Goal: Task Accomplishment & Management: Use online tool/utility

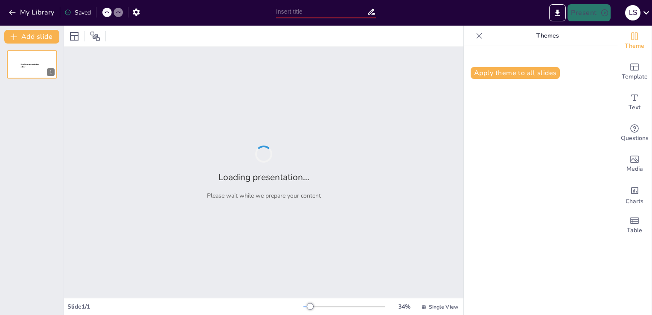
type input "Understanding the HTTP Protocol: A Comprehensive Overview"
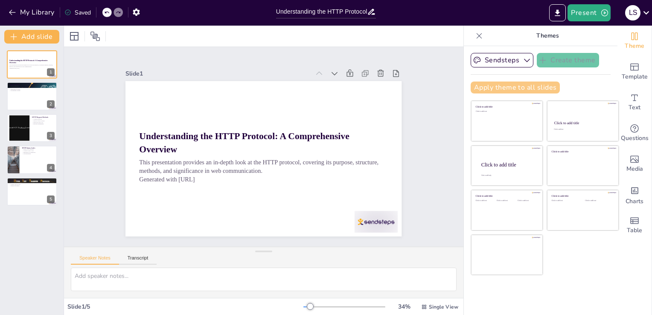
click at [527, 88] on button "Apply theme to all slides" at bounding box center [515, 87] width 89 height 12
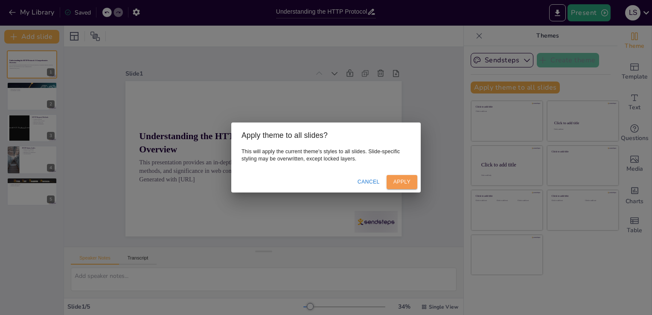
click at [404, 178] on button "Apply" at bounding box center [402, 182] width 31 height 14
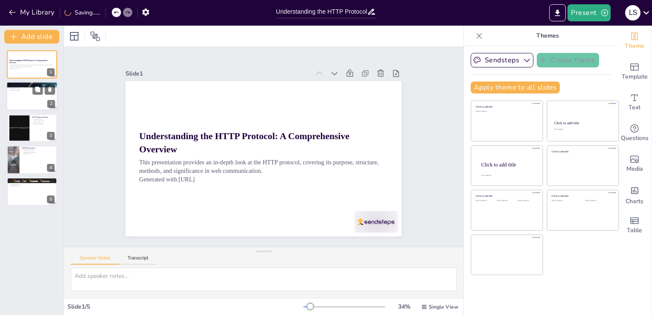
click at [29, 96] on div at bounding box center [31, 96] width 51 height 29
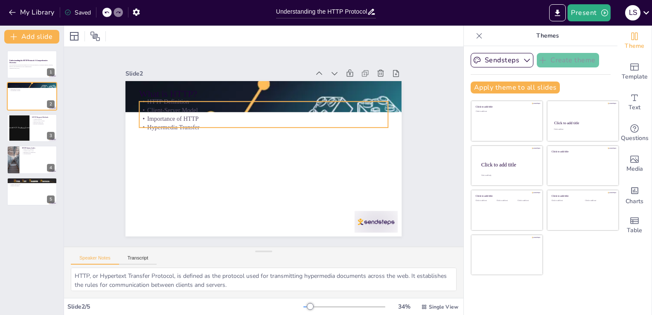
click at [209, 108] on p "Client-Server Model" at bounding box center [288, 119] width 190 height 173
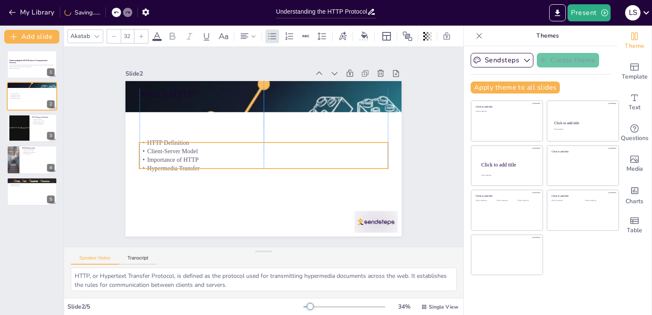
drag, startPoint x: 209, startPoint y: 108, endPoint x: 208, endPoint y: 149, distance: 41.0
click at [208, 149] on p "Client-Server Model" at bounding box center [259, 145] width 109 height 230
click at [32, 129] on div at bounding box center [31, 127] width 51 height 29
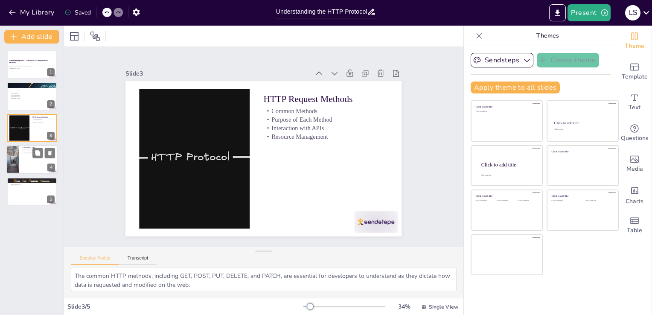
click at [27, 162] on div at bounding box center [31, 159] width 51 height 29
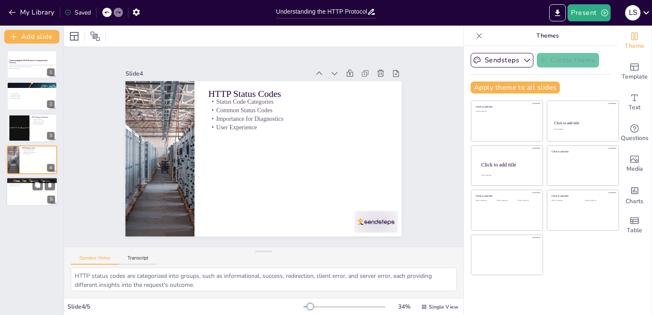
click at [34, 195] on div at bounding box center [31, 191] width 51 height 29
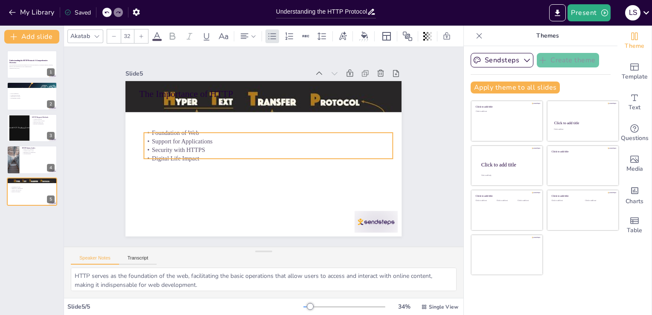
drag, startPoint x: 164, startPoint y: 110, endPoint x: 169, endPoint y: 143, distance: 33.7
click at [176, 143] on p "Support for Applications" at bounding box center [271, 146] width 190 height 172
click at [512, 64] on button "Sendsteps" at bounding box center [502, 60] width 63 height 15
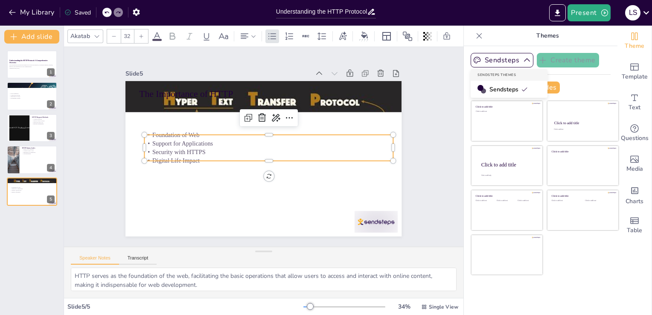
click at [501, 93] on div "Sendsteps" at bounding box center [509, 89] width 77 height 17
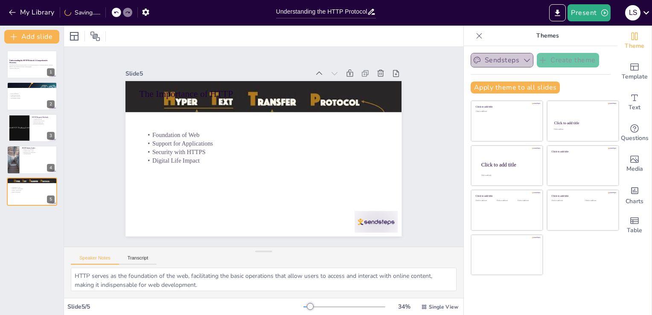
click at [502, 61] on button "Sendsteps" at bounding box center [502, 60] width 63 height 15
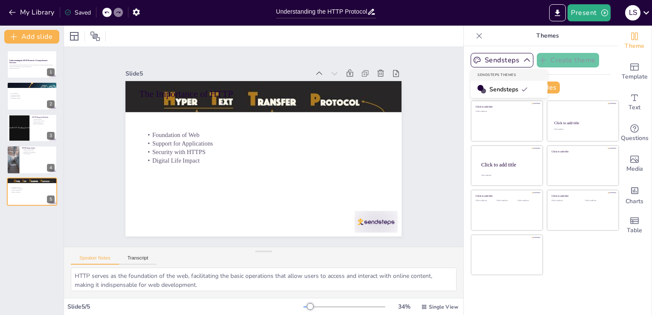
click at [500, 90] on span "Sendsteps" at bounding box center [508, 89] width 38 height 8
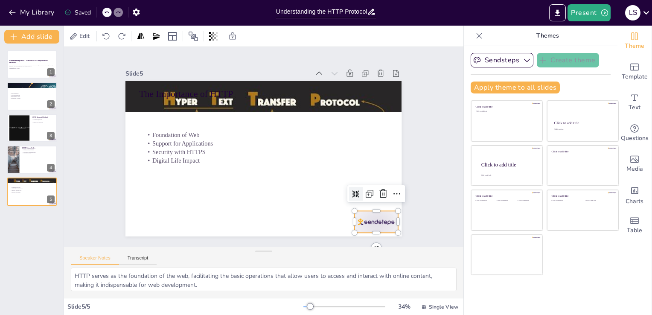
click at [168, 224] on div at bounding box center [149, 219] width 37 height 48
click at [328, 254] on icon at bounding box center [321, 261] width 15 height 15
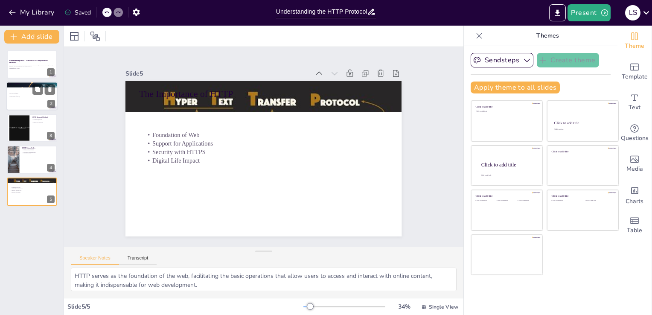
click at [20, 102] on div at bounding box center [31, 96] width 51 height 29
type textarea "HTTP, or Hypertext Transfer Protocol, is defined as the protocol used for trans…"
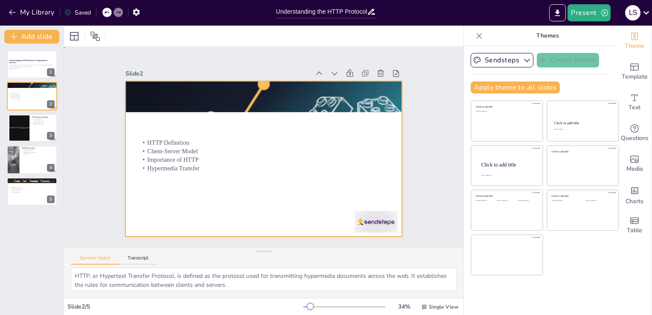
click at [369, 230] on div at bounding box center [253, 152] width 273 height 317
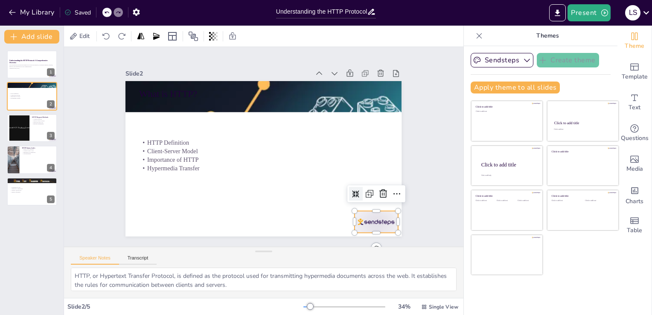
click at [153, 158] on div at bounding box center [129, 138] width 48 height 40
click at [375, 212] on icon at bounding box center [370, 217] width 9 height 10
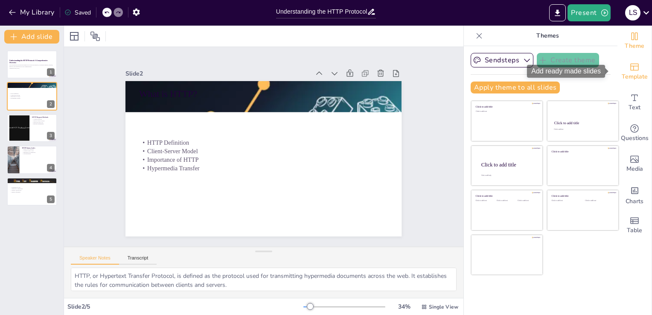
click at [629, 68] on icon "Add ready made slides" at bounding box center [634, 67] width 10 height 10
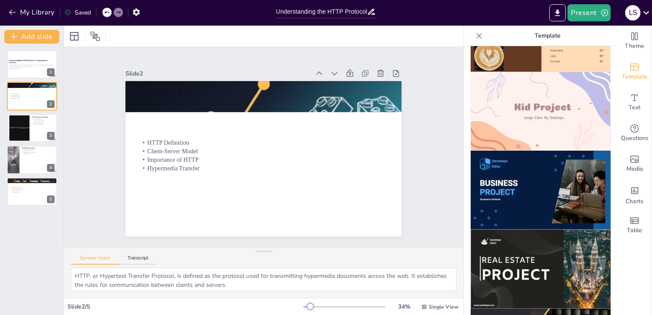
scroll to position [655, 0]
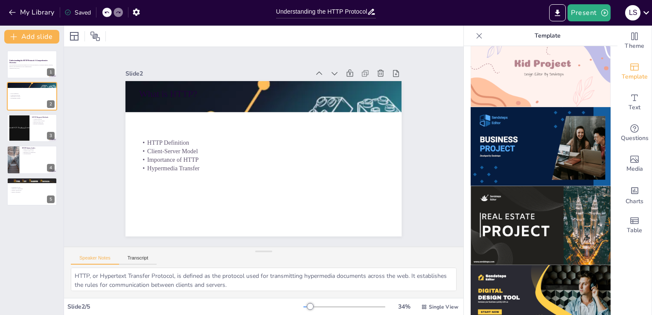
click at [512, 140] on img at bounding box center [541, 146] width 140 height 79
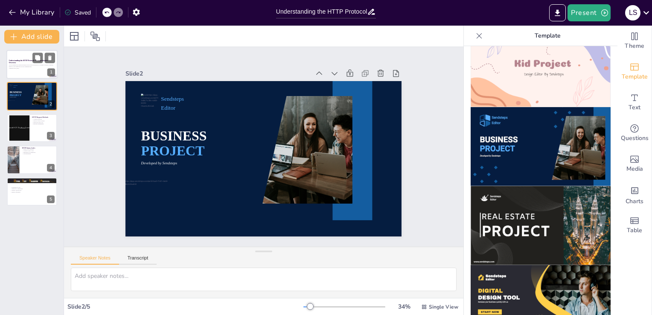
click at [31, 71] on div at bounding box center [31, 64] width 51 height 29
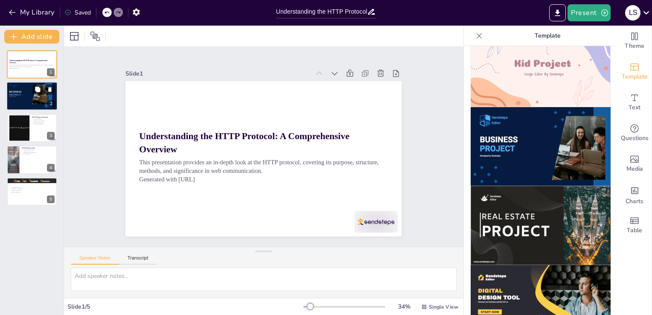
click at [24, 107] on div at bounding box center [31, 96] width 51 height 29
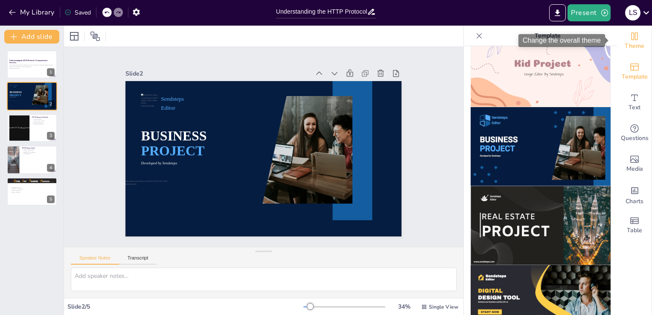
click at [629, 36] on icon "Change the overall theme" at bounding box center [634, 36] width 10 height 10
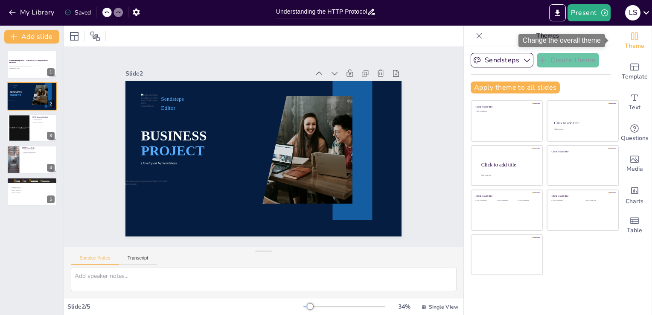
click at [625, 46] on span "Theme" at bounding box center [635, 45] width 20 height 9
click at [625, 42] on span "Theme" at bounding box center [635, 45] width 20 height 9
click at [592, 40] on div "Change the overall theme" at bounding box center [561, 40] width 87 height 13
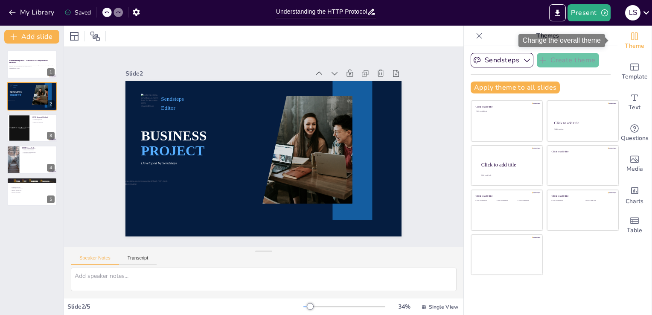
click at [592, 40] on div "Change the overall theme" at bounding box center [561, 40] width 87 height 13
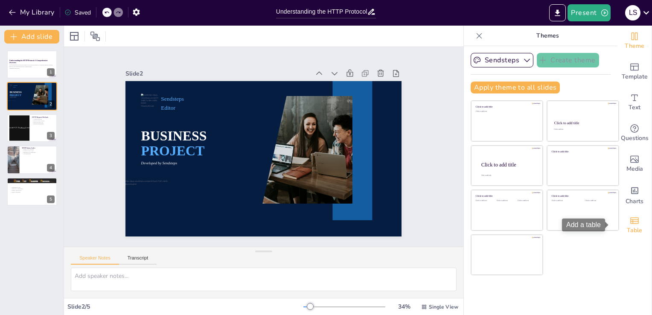
click at [629, 214] on div "Table" at bounding box center [634, 225] width 34 height 31
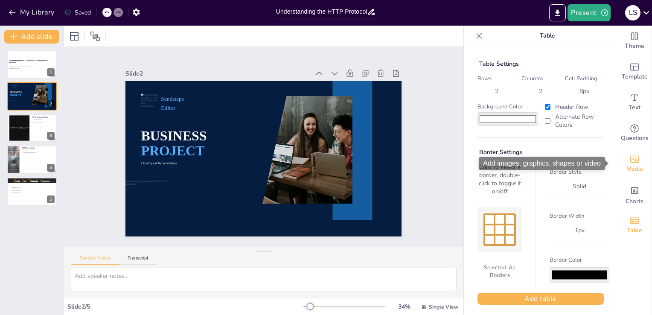
click at [631, 166] on span "Media" at bounding box center [634, 168] width 17 height 9
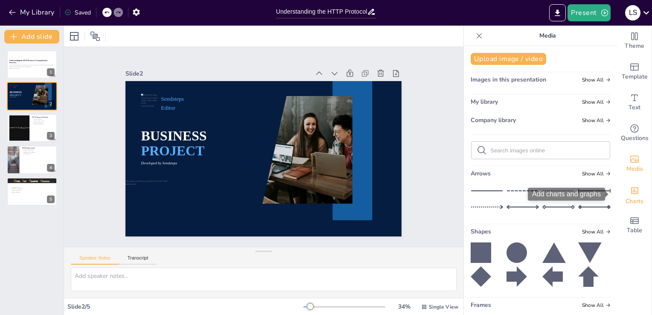
click at [630, 195] on icon "Add charts and graphs" at bounding box center [634, 190] width 9 height 9
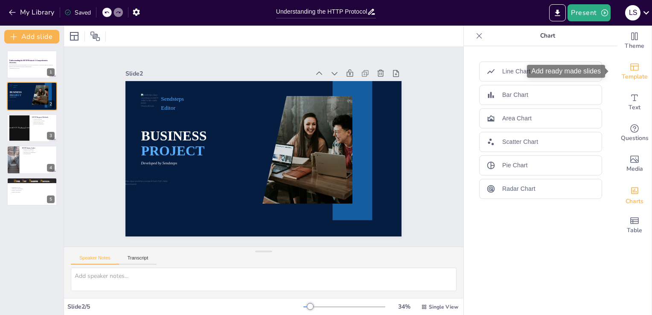
click at [627, 77] on span "Template" at bounding box center [635, 76] width 26 height 9
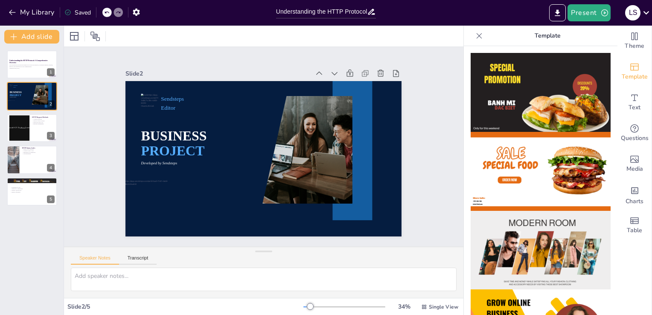
click at [540, 154] on img at bounding box center [541, 171] width 140 height 79
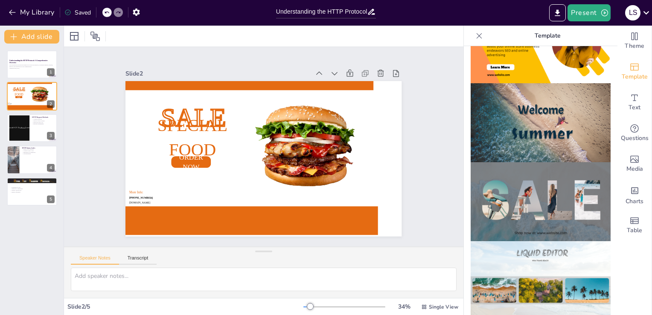
scroll to position [290, 0]
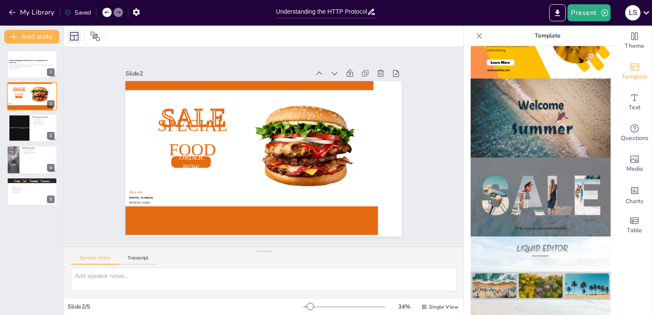
click at [71, 37] on icon at bounding box center [74, 36] width 10 height 10
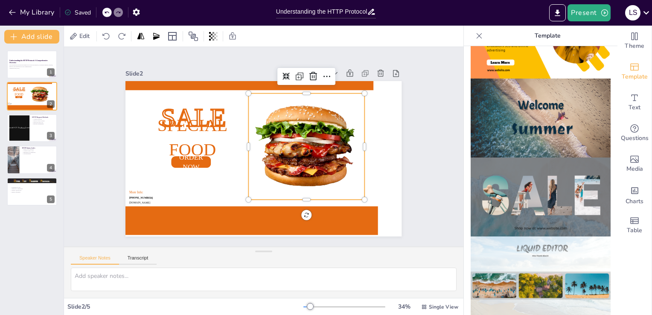
click at [317, 187] on div at bounding box center [243, 185] width 150 height 154
click at [316, 77] on icon at bounding box center [320, 81] width 9 height 9
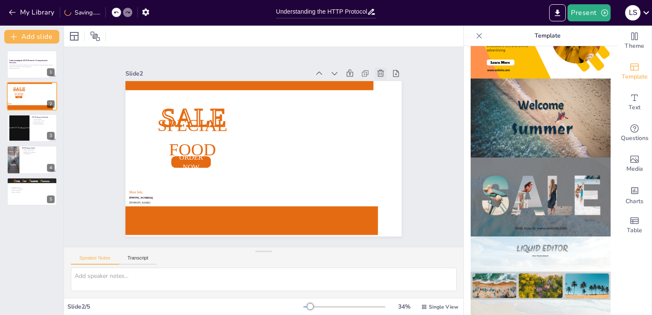
click at [373, 218] on icon at bounding box center [377, 223] width 11 height 11
type textarea "The common HTTP methods, including GET, POST, PUT, DELETE, and PATCH, are essen…"
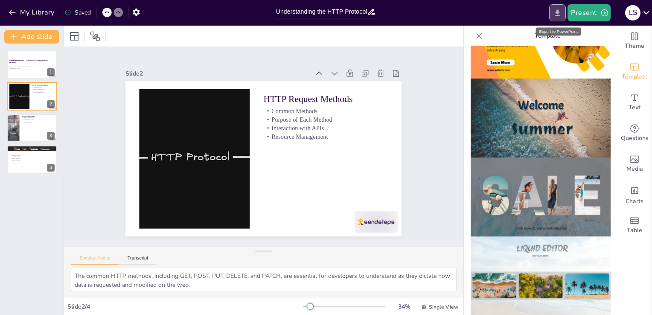
click at [560, 12] on icon "Export to PowerPoint" at bounding box center [557, 12] width 5 height 6
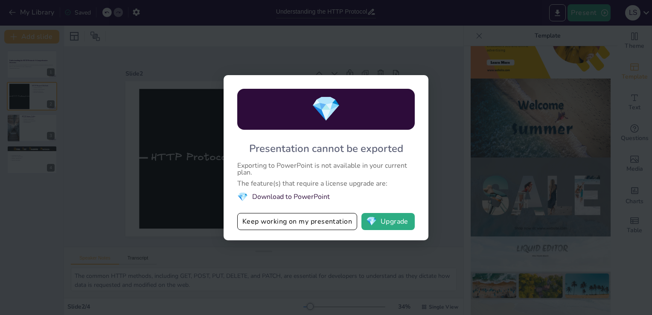
click at [428, 64] on div "💎 Presentation cannot be exported Exporting to PowerPoint is not available in y…" at bounding box center [326, 157] width 652 height 315
drag, startPoint x: 495, startPoint y: 28, endPoint x: 448, endPoint y: 277, distance: 253.6
click at [448, 277] on div "💎 Presentation cannot be exported Exporting to PowerPoint is not available in y…" at bounding box center [326, 157] width 652 height 315
click at [629, 17] on div "💎 Presentation cannot be exported Exporting to PowerPoint is not available in y…" at bounding box center [326, 157] width 652 height 315
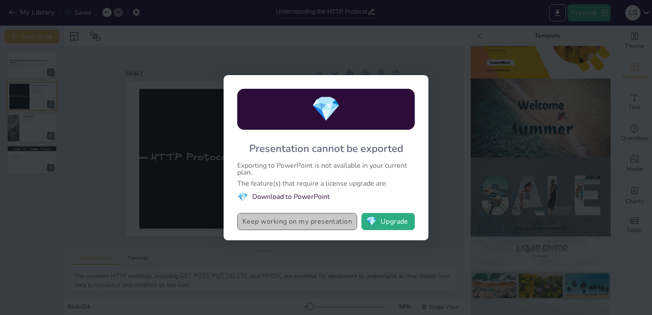
click at [304, 220] on button "Keep working on my presentation" at bounding box center [297, 221] width 120 height 17
